Goal: Navigation & Orientation: Go to known website

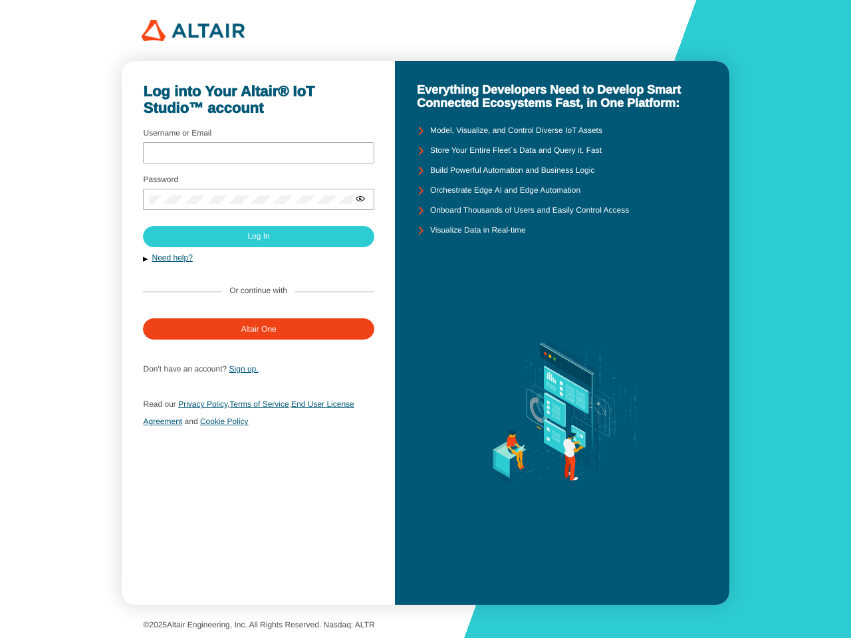
click at [426, 319] on div "Everything Developers Need to Develop Smart Connected Ecosystems Fast, in One P…" at bounding box center [562, 333] width 334 height 544
click at [360, 199] on iron-icon at bounding box center [360, 198] width 11 height 11
click at [0, 0] on slot "Log In" at bounding box center [0, 0] width 0 height 0
click at [258, 258] on button "Need help?" at bounding box center [258, 258] width 230 height 11
click at [172, 258] on link "Need help?" at bounding box center [172, 257] width 41 height 9
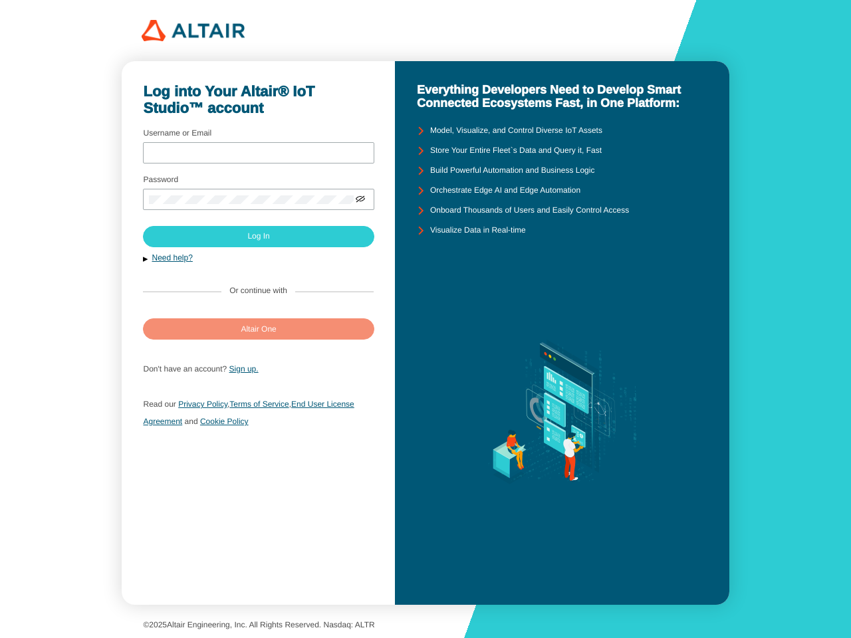
click at [0, 0] on slot "Altair One" at bounding box center [0, 0] width 0 height 0
